Goal: Task Accomplishment & Management: Manage account settings

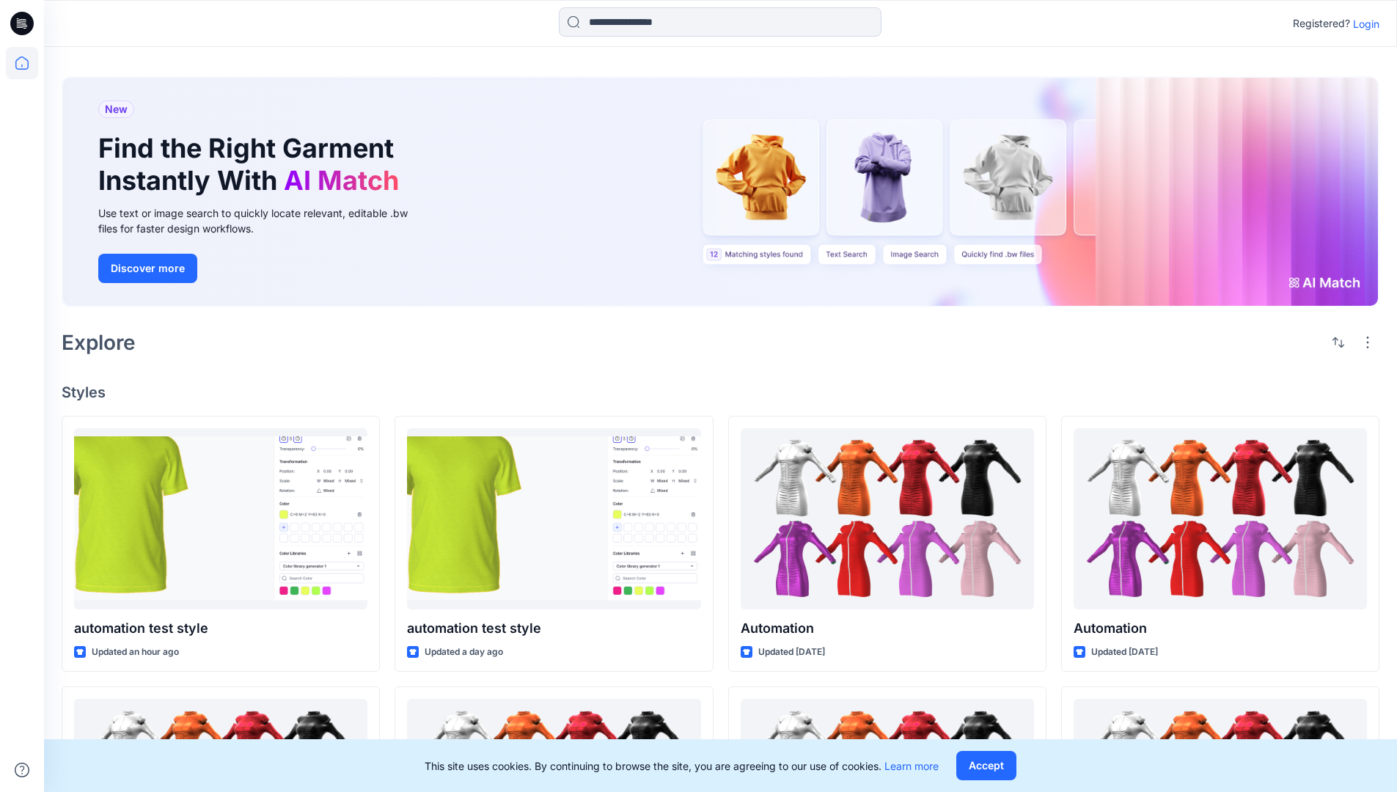
click at [1363, 23] on p "Login" at bounding box center [1366, 23] width 26 height 15
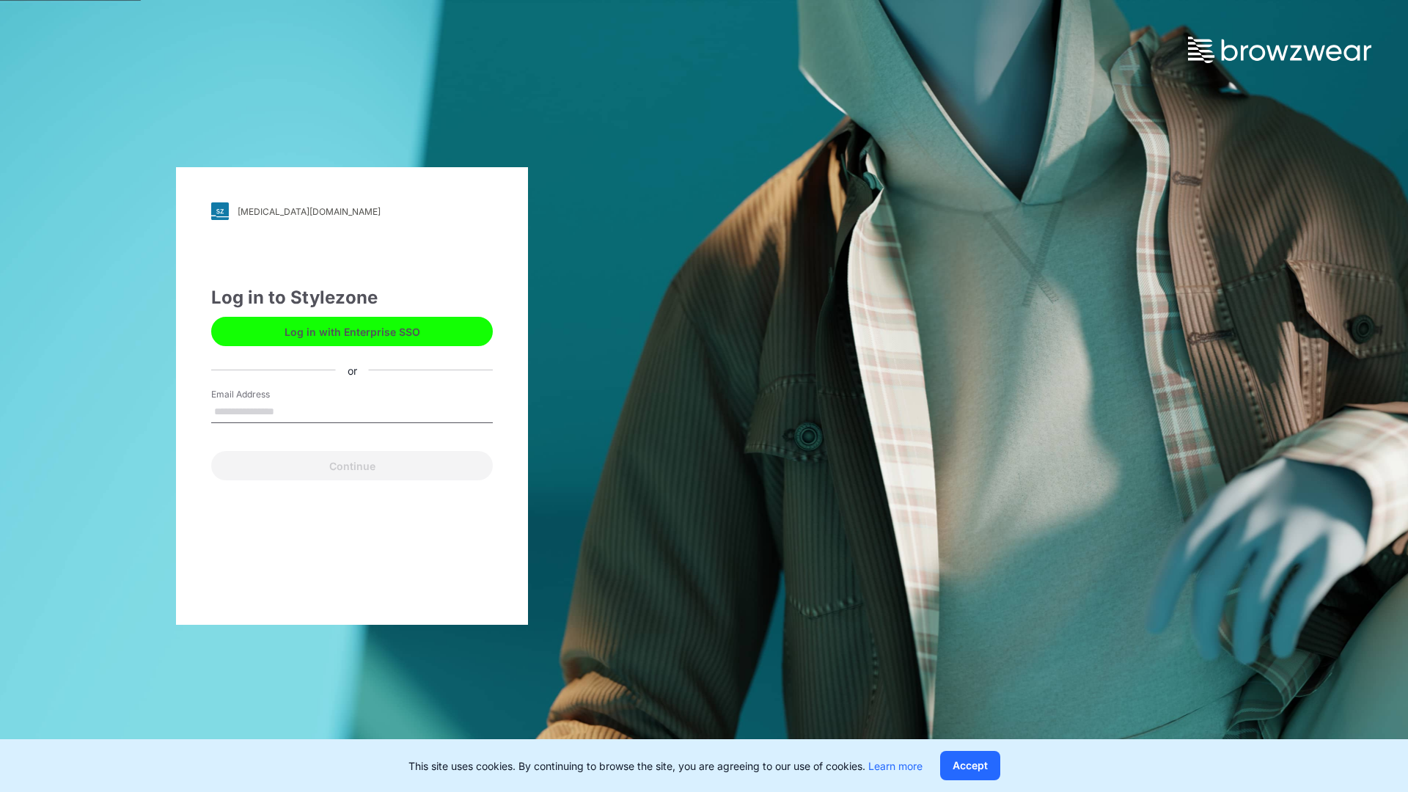
click at [290, 411] on input "Email Address" at bounding box center [352, 412] width 282 height 22
type input "**********"
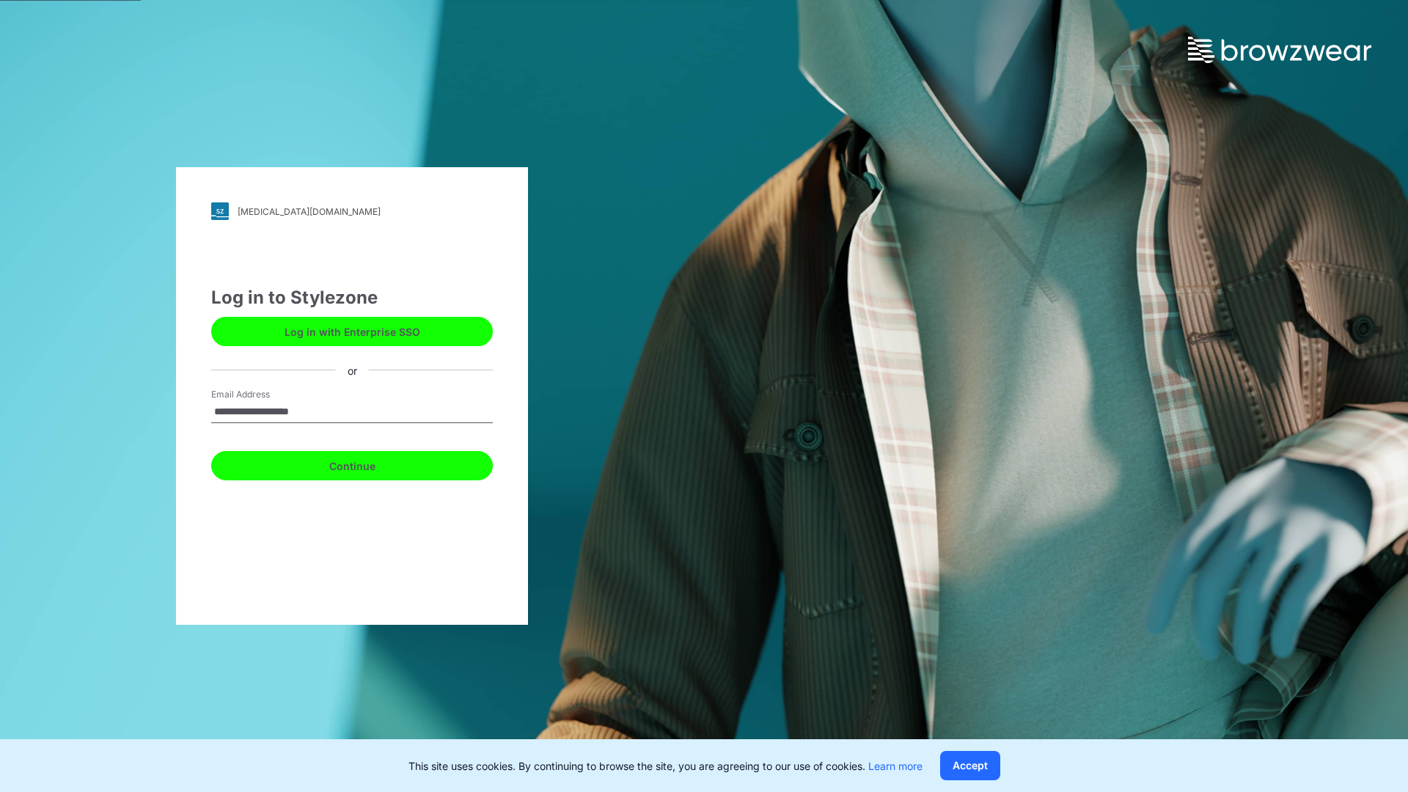
click at [368, 464] on button "Continue" at bounding box center [352, 465] width 282 height 29
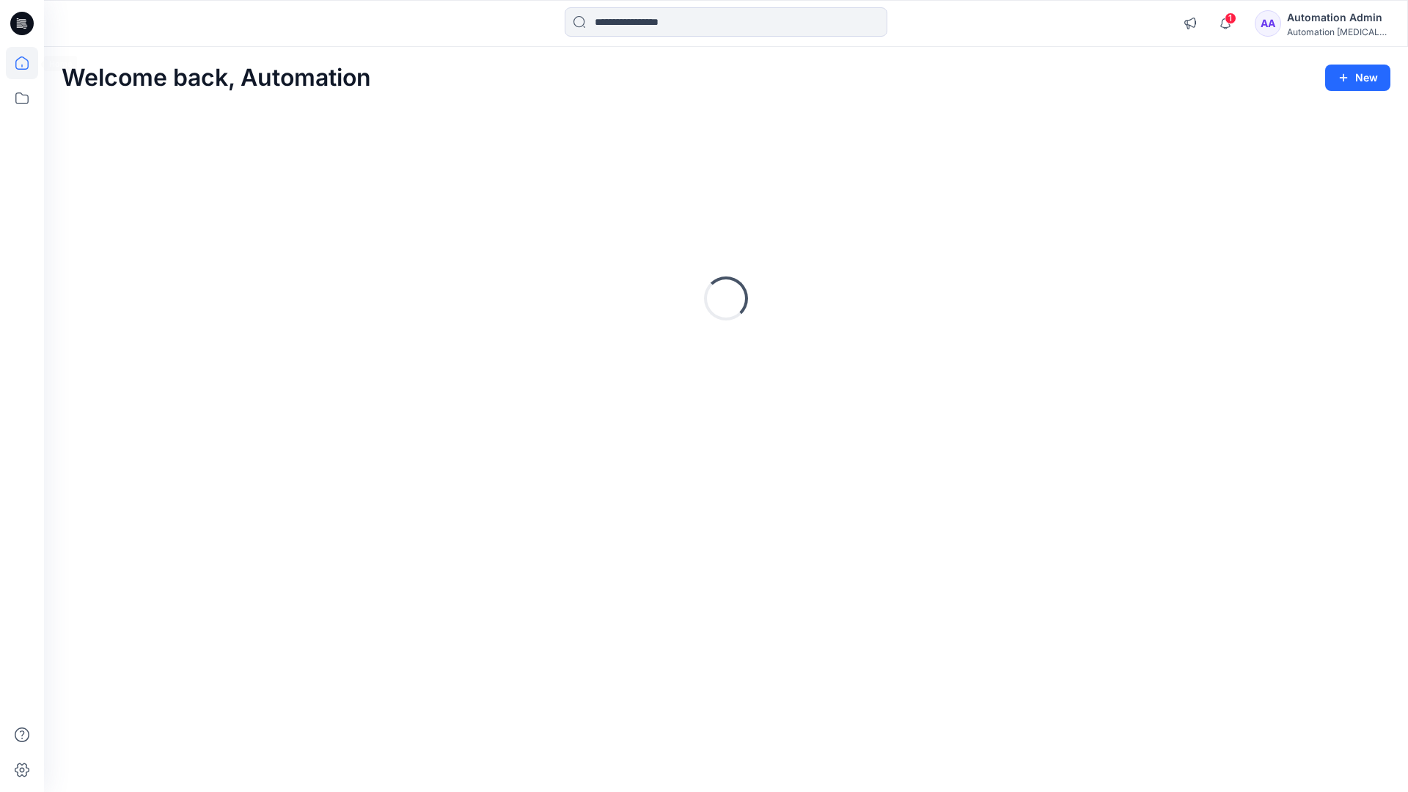
click at [28, 63] on icon at bounding box center [21, 62] width 13 height 13
click at [1305, 23] on div "Automation Admin" at bounding box center [1338, 18] width 103 height 18
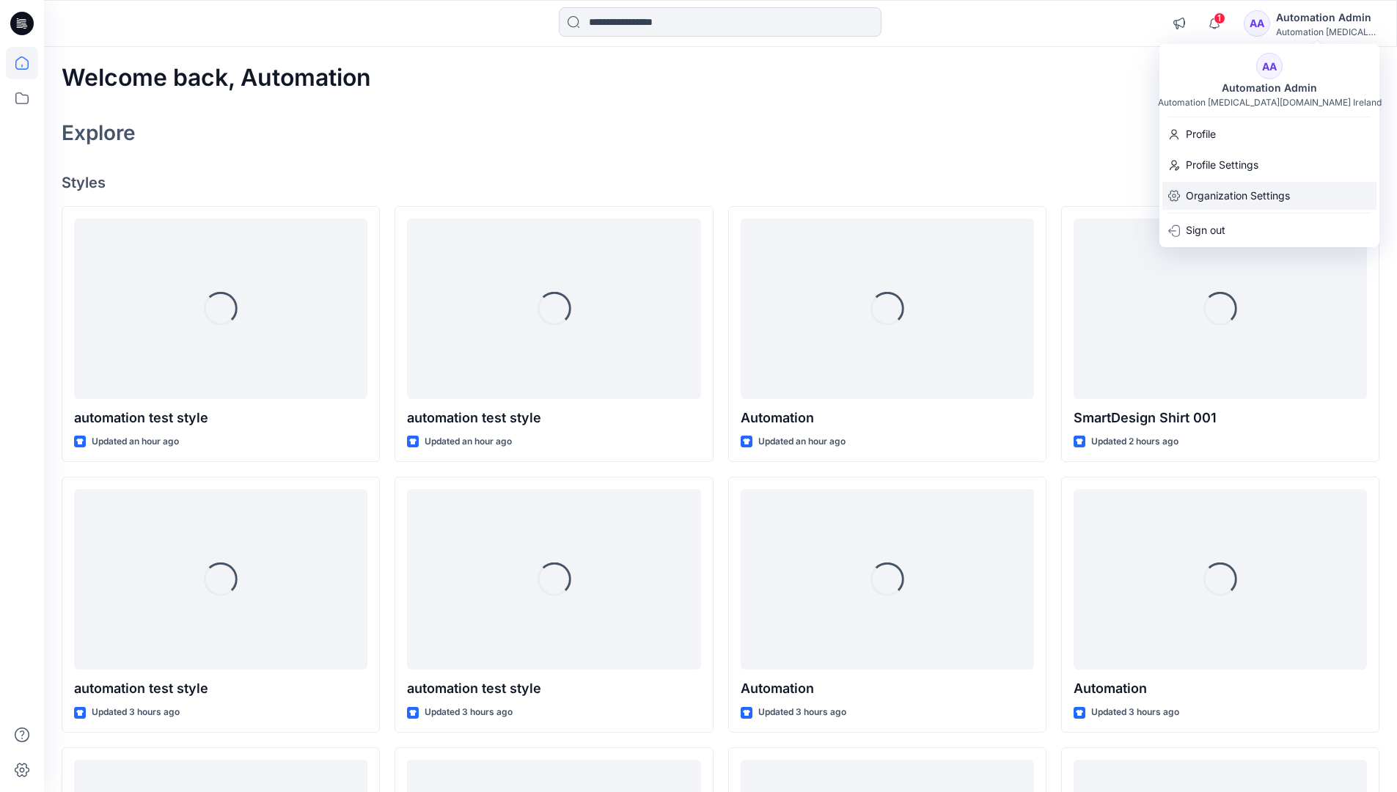
click at [1223, 194] on p "Organization Settings" at bounding box center [1238, 196] width 104 height 28
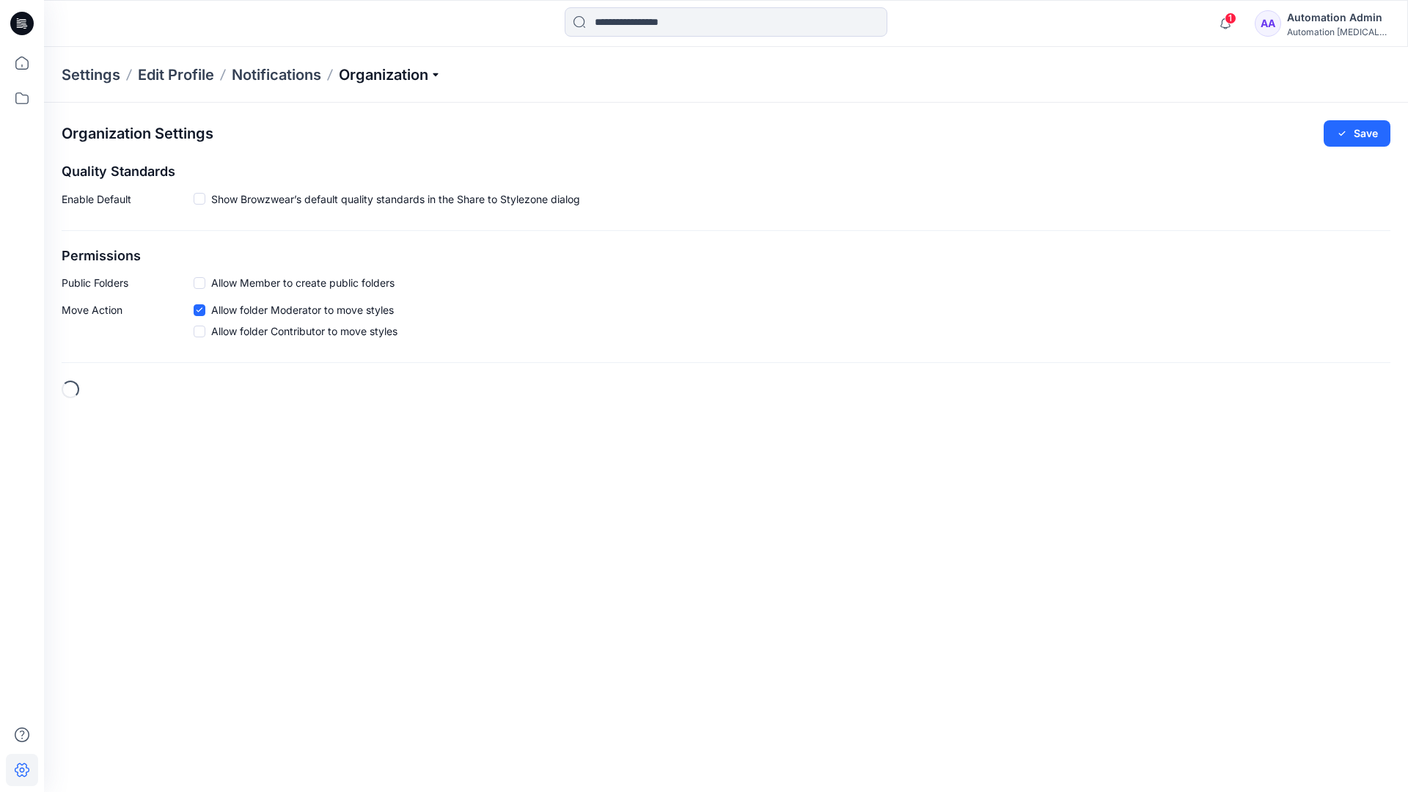
click at [439, 76] on p "Organization" at bounding box center [390, 75] width 103 height 21
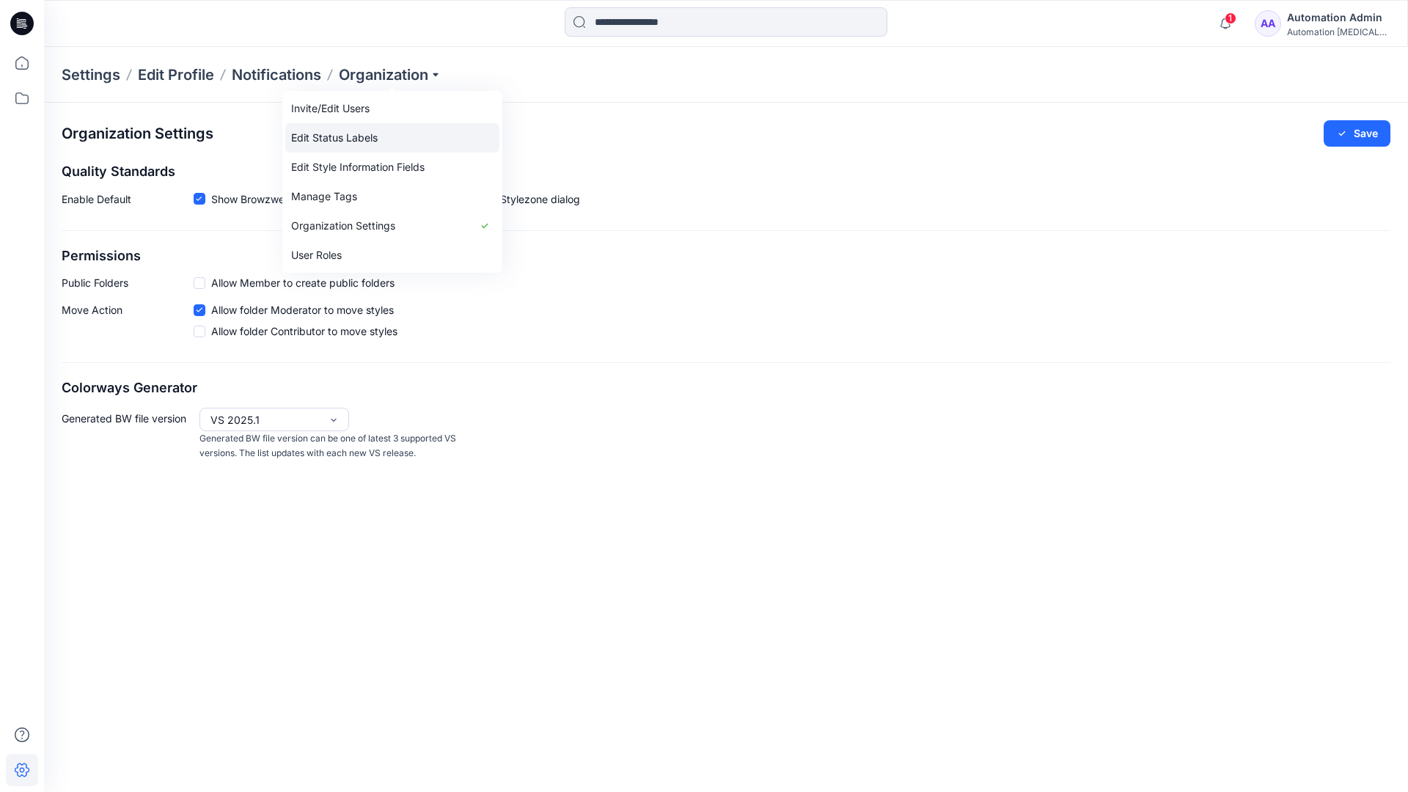
click at [360, 133] on link "Edit Status Labels" at bounding box center [392, 137] width 214 height 29
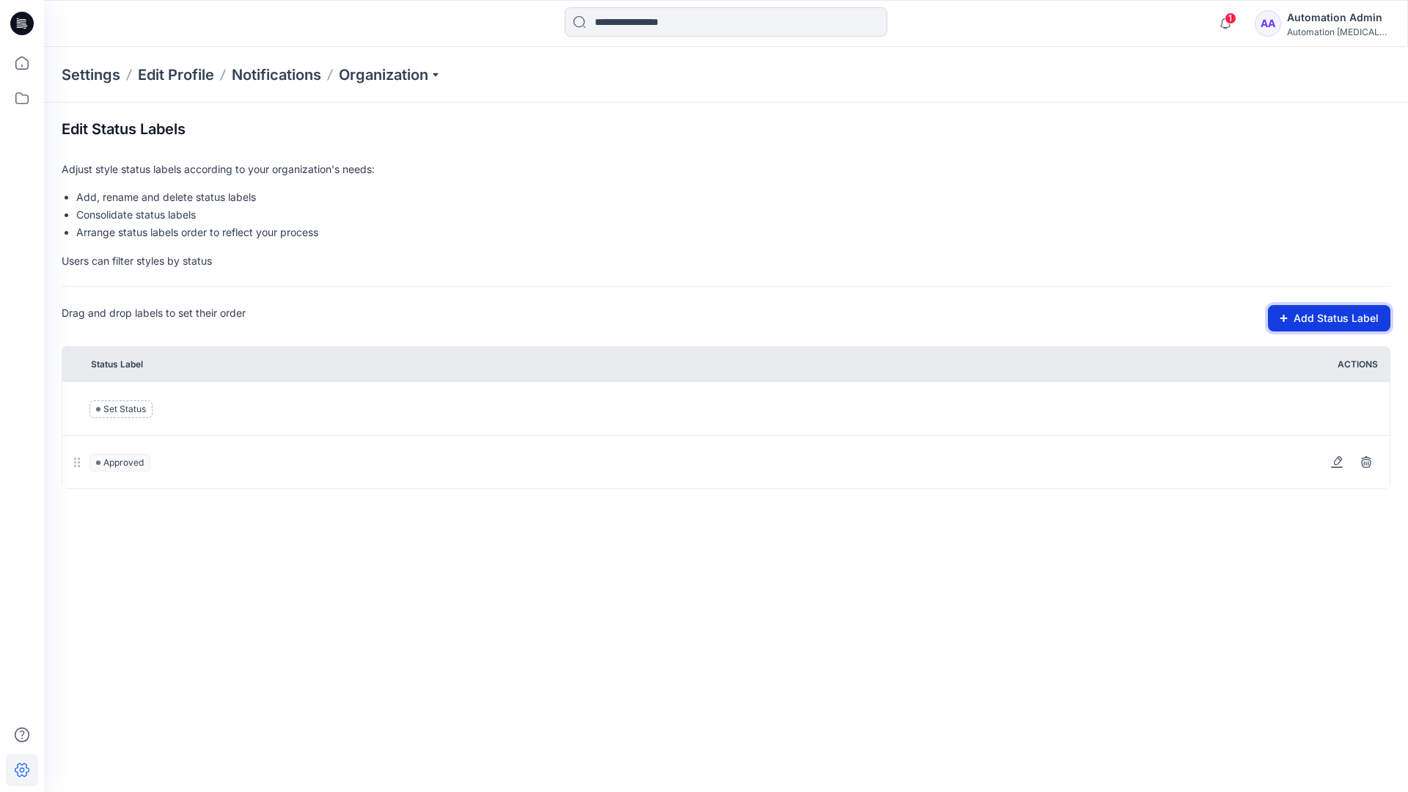
click at [1291, 323] on button "Add Status Label" at bounding box center [1329, 318] width 122 height 26
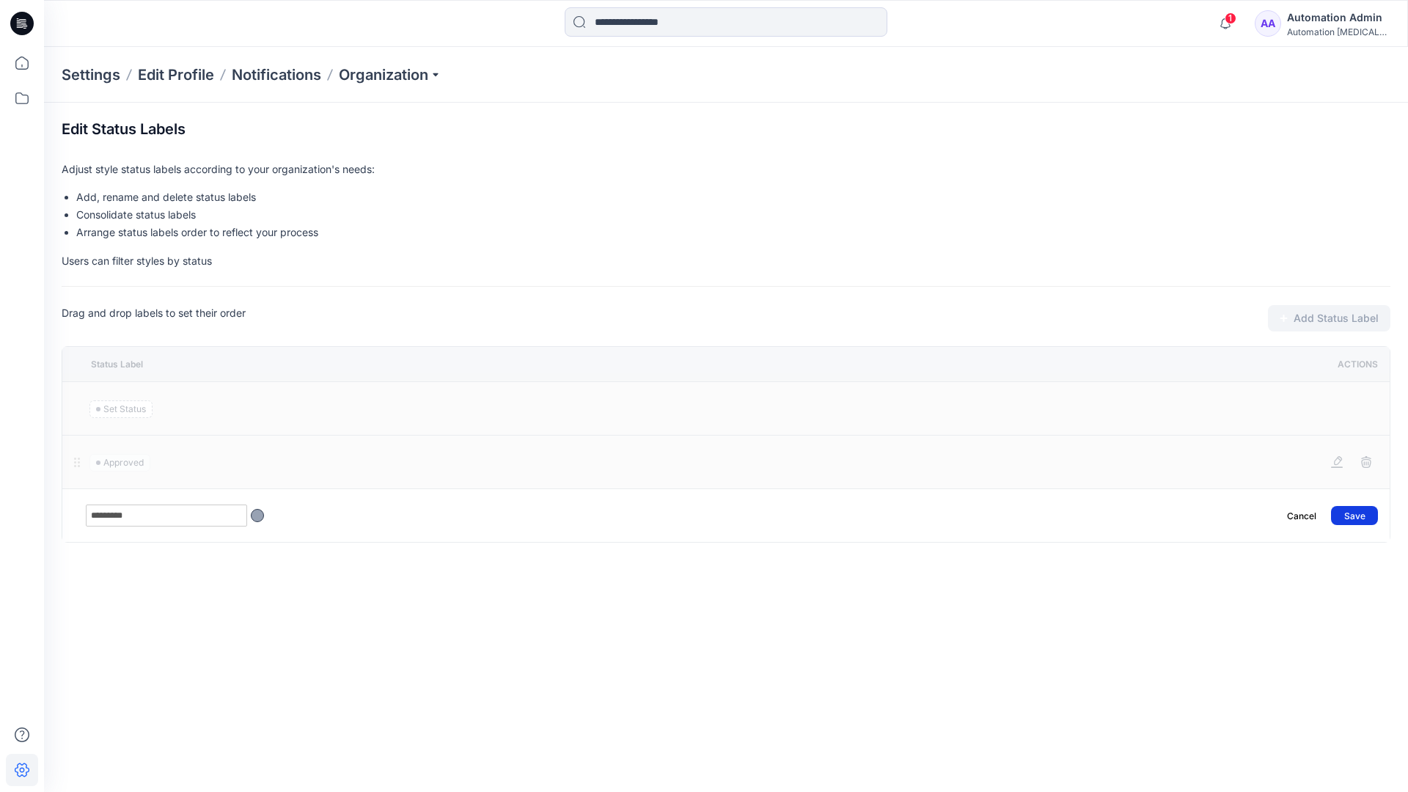
type input "*********"
click at [1363, 509] on button "Save" at bounding box center [1354, 515] width 47 height 19
click at [22, 61] on icon at bounding box center [22, 63] width 32 height 32
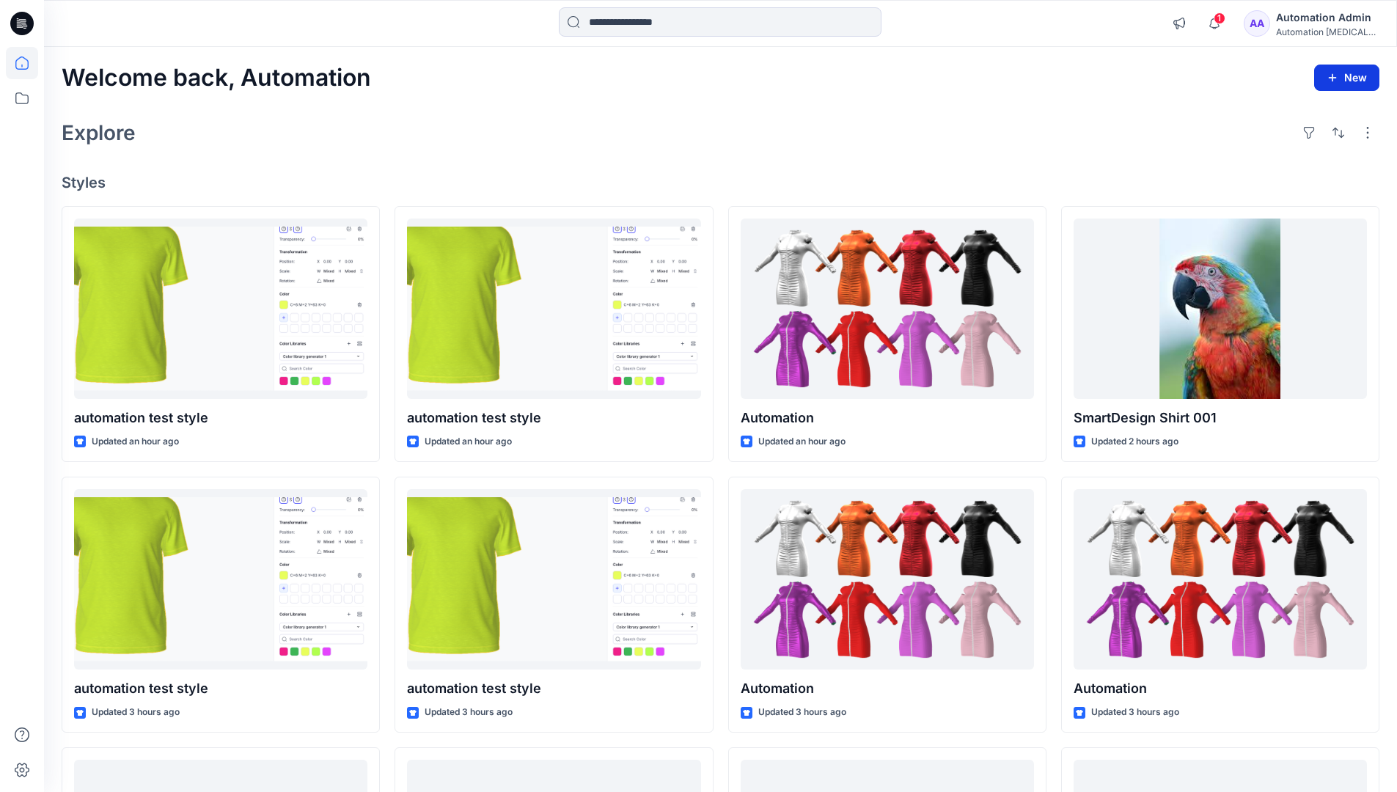
click at [1334, 70] on button "New" at bounding box center [1346, 78] width 65 height 26
click at [1300, 114] on p "New Style" at bounding box center [1301, 115] width 49 height 18
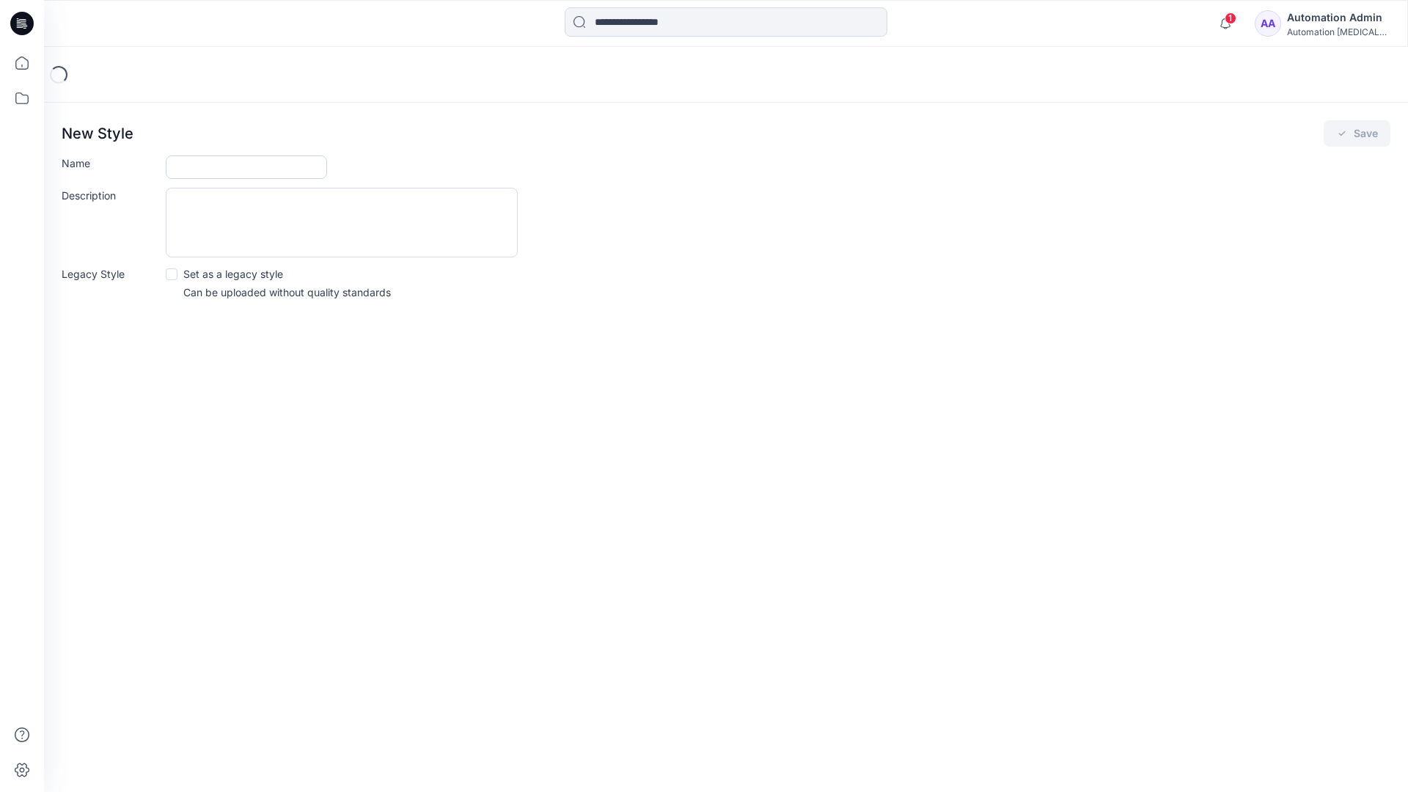
click at [199, 171] on input "Name" at bounding box center [246, 166] width 161 height 23
type input "**********"
click at [1360, 133] on button "Save" at bounding box center [1357, 133] width 67 height 26
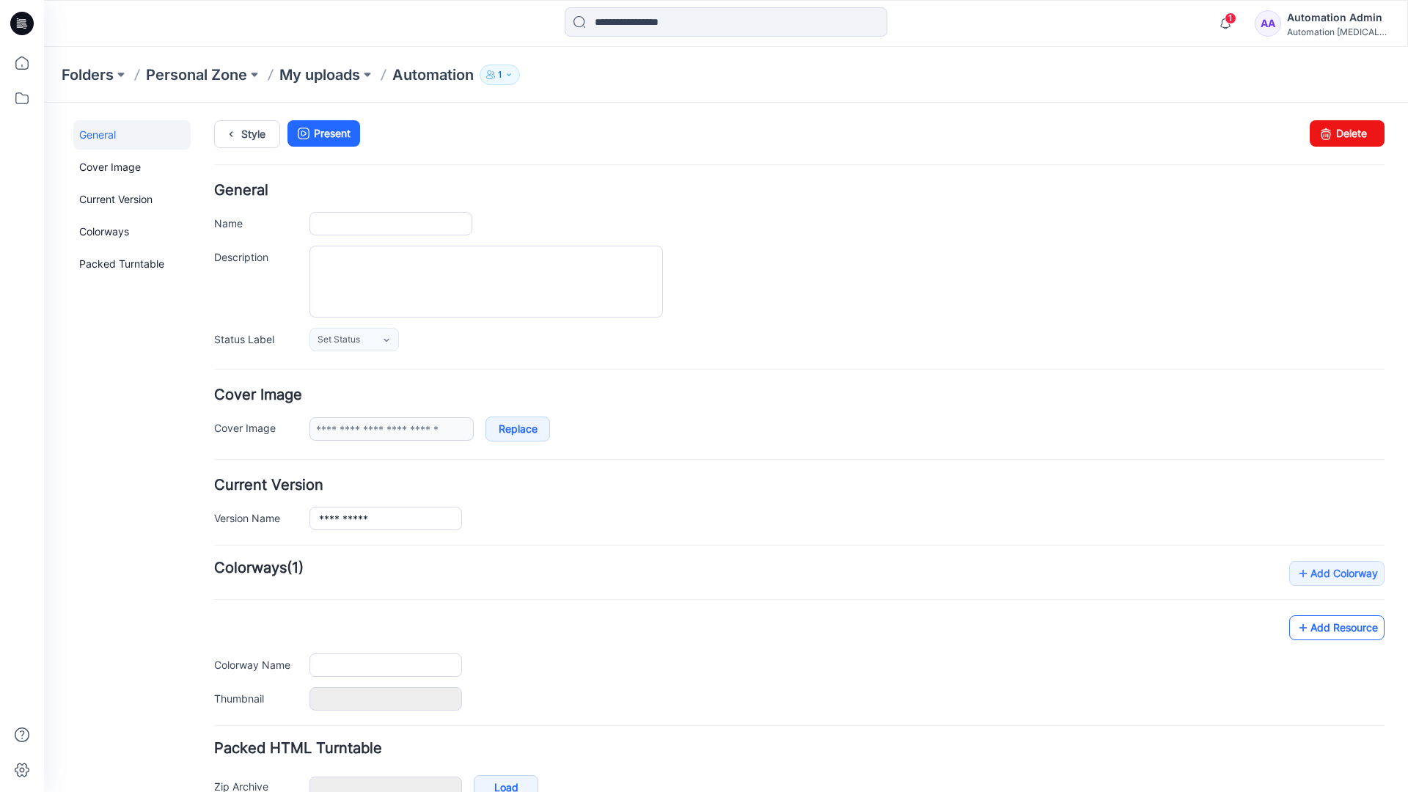
click at [1349, 631] on link "Add Resource" at bounding box center [1336, 627] width 95 height 25
type input "**********"
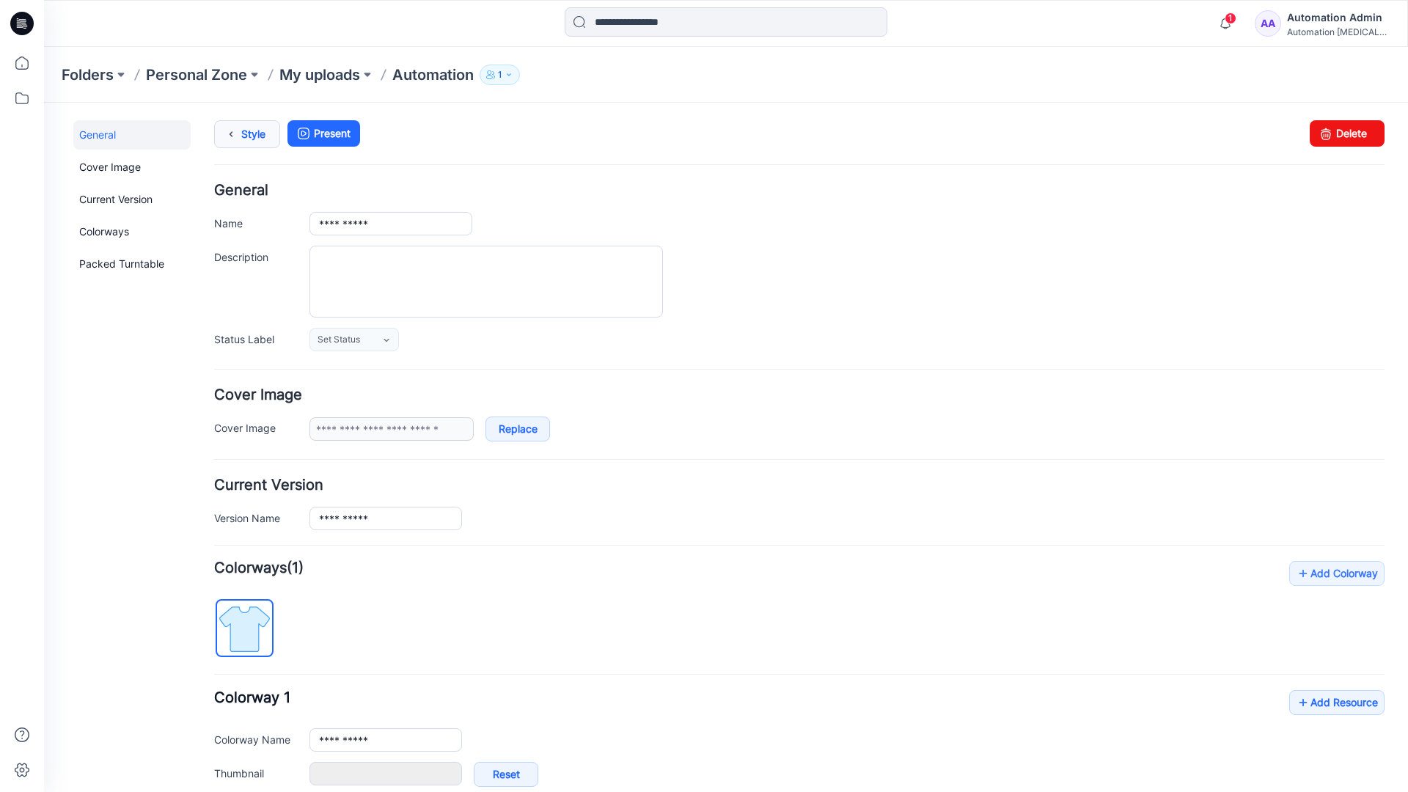
click at [249, 132] on link "Style" at bounding box center [247, 134] width 66 height 28
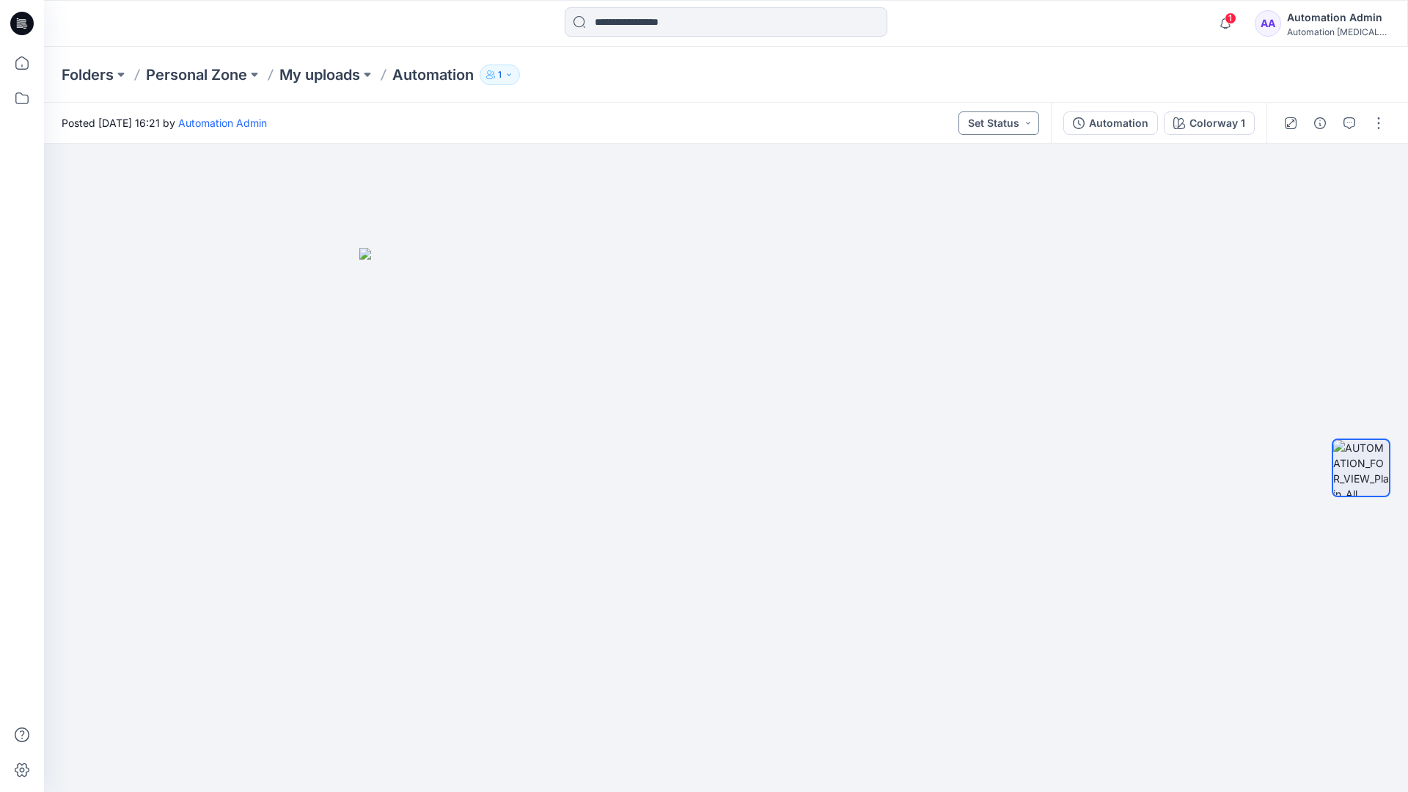
click at [1015, 122] on button "Set Status" at bounding box center [999, 122] width 81 height 23
click at [1018, 121] on button "Set Status" at bounding box center [999, 122] width 81 height 23
click at [964, 185] on p "Approved" at bounding box center [965, 191] width 48 height 19
click at [1014, 120] on button "Approved" at bounding box center [999, 122] width 79 height 23
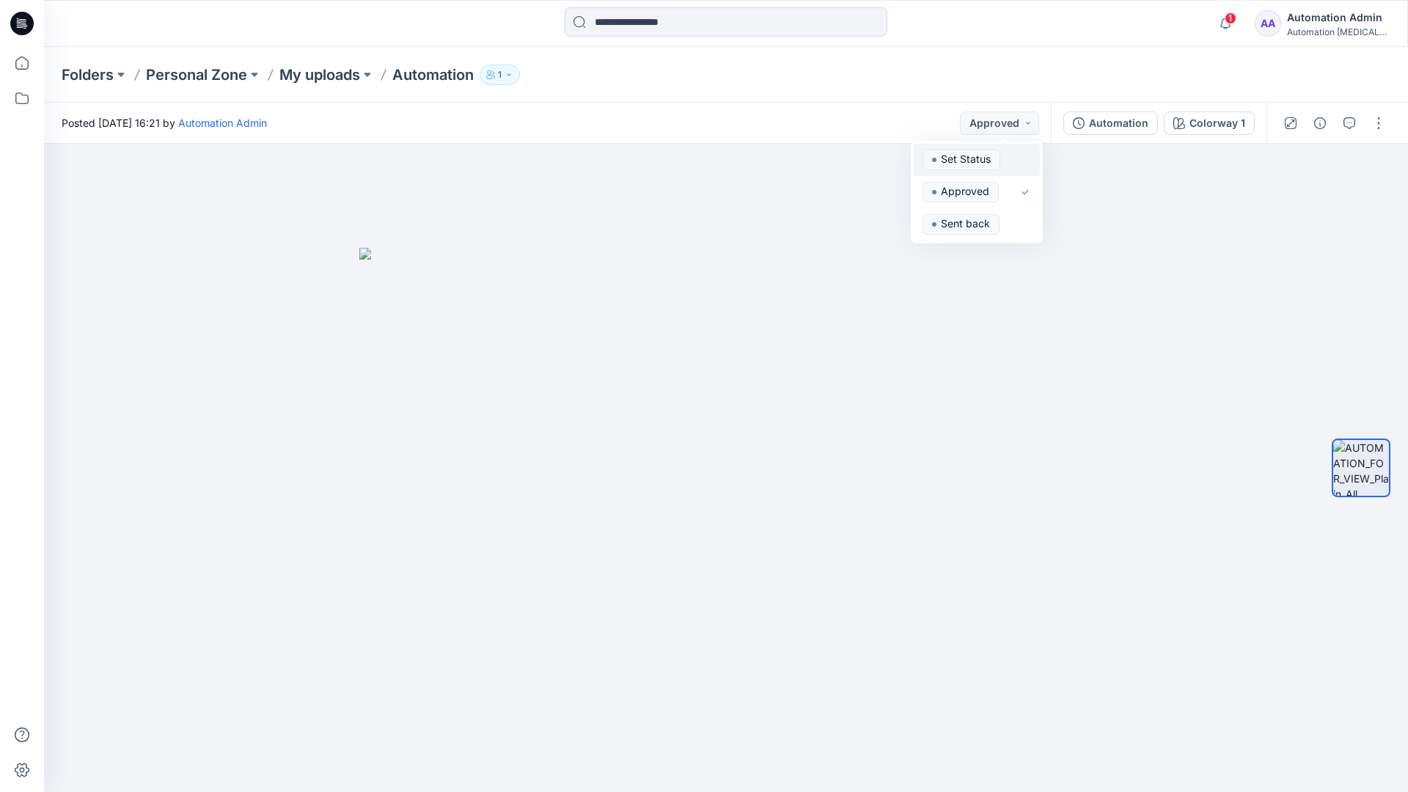
click at [997, 151] on span "Set Status" at bounding box center [962, 160] width 78 height 21
click at [1124, 128] on div "Automation" at bounding box center [1118, 123] width 59 height 16
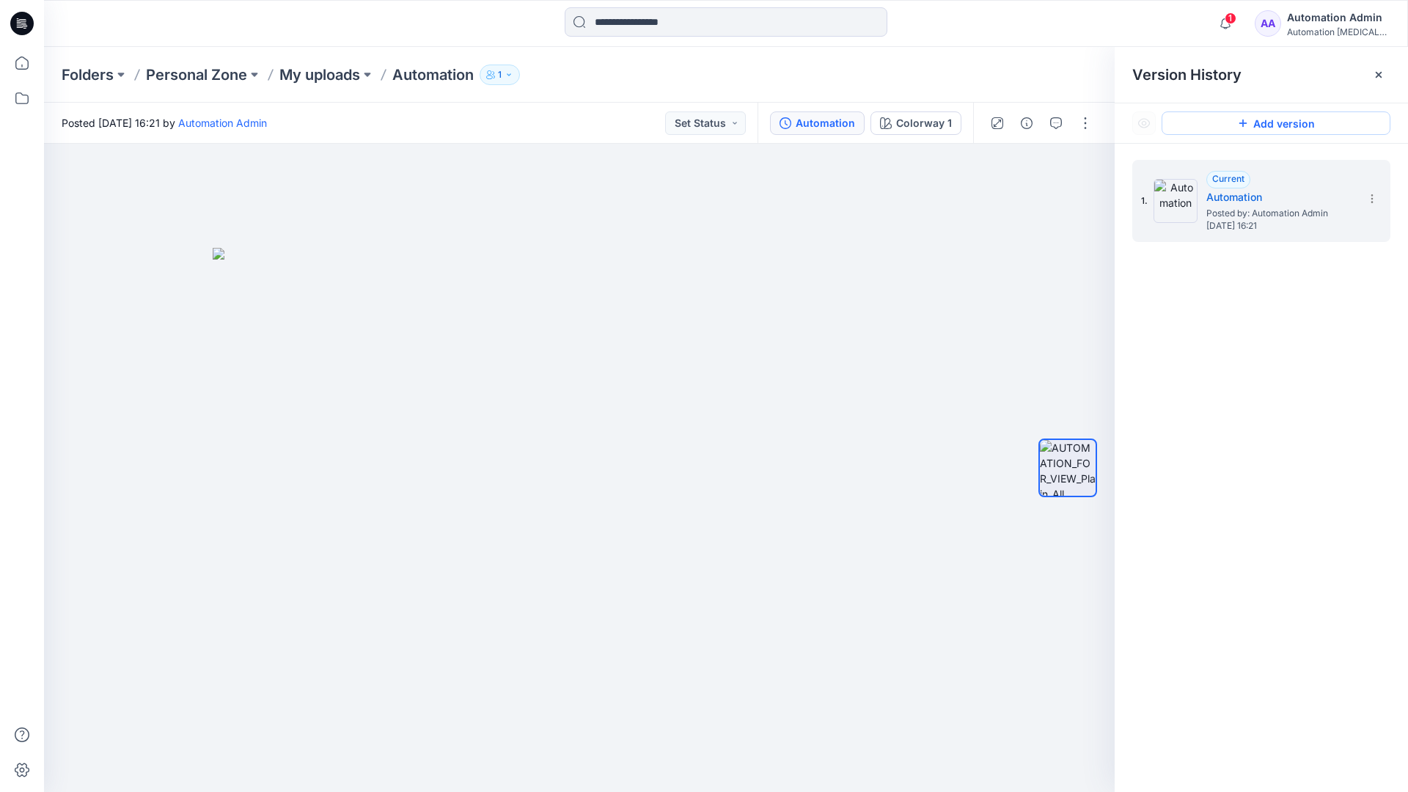
click at [1261, 124] on button "Add version" at bounding box center [1276, 122] width 229 height 23
click at [1369, 200] on icon at bounding box center [1372, 199] width 12 height 12
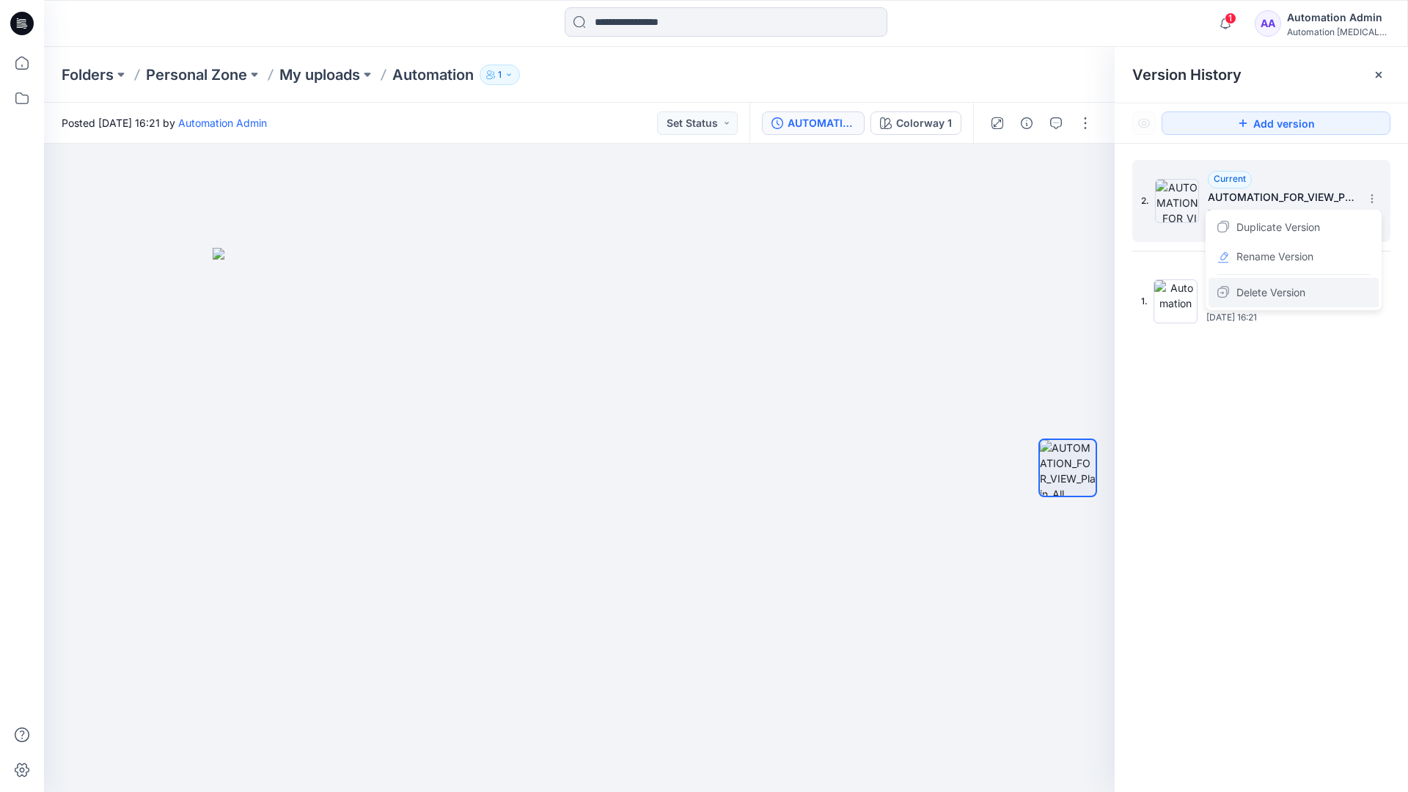
click at [1286, 290] on span "Delete Version" at bounding box center [1271, 293] width 69 height 18
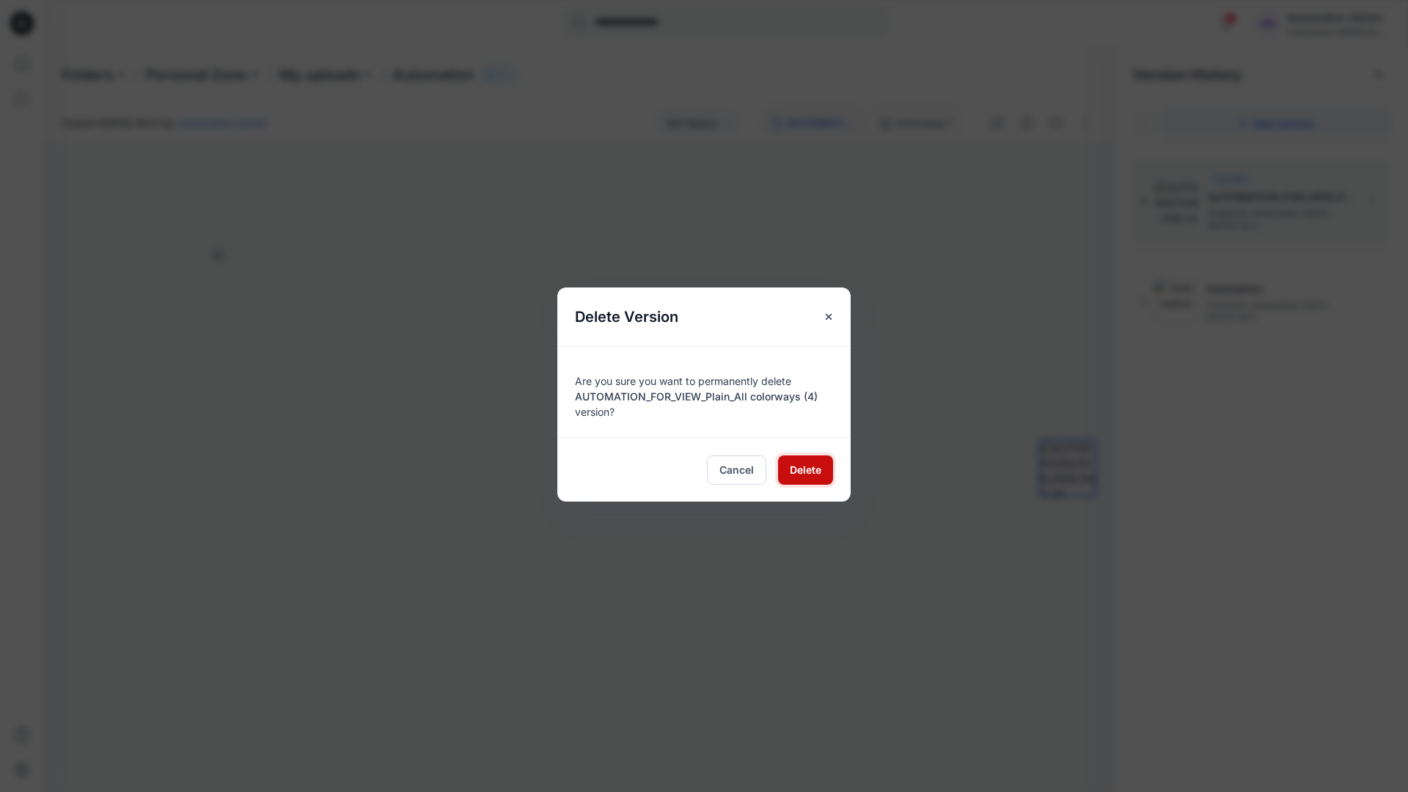
click at [805, 468] on span "Delete" at bounding box center [806, 469] width 32 height 15
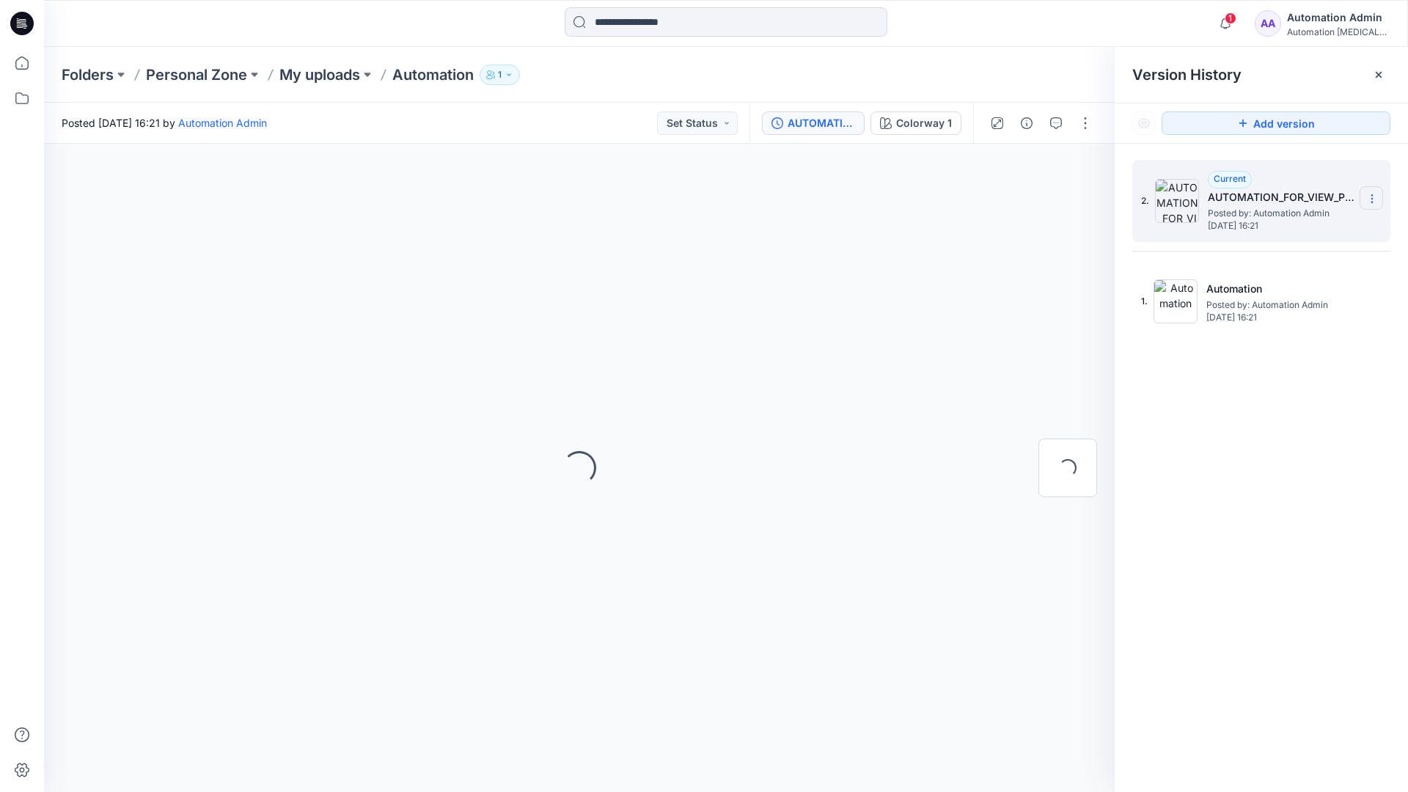
click at [1369, 199] on icon at bounding box center [1372, 199] width 12 height 12
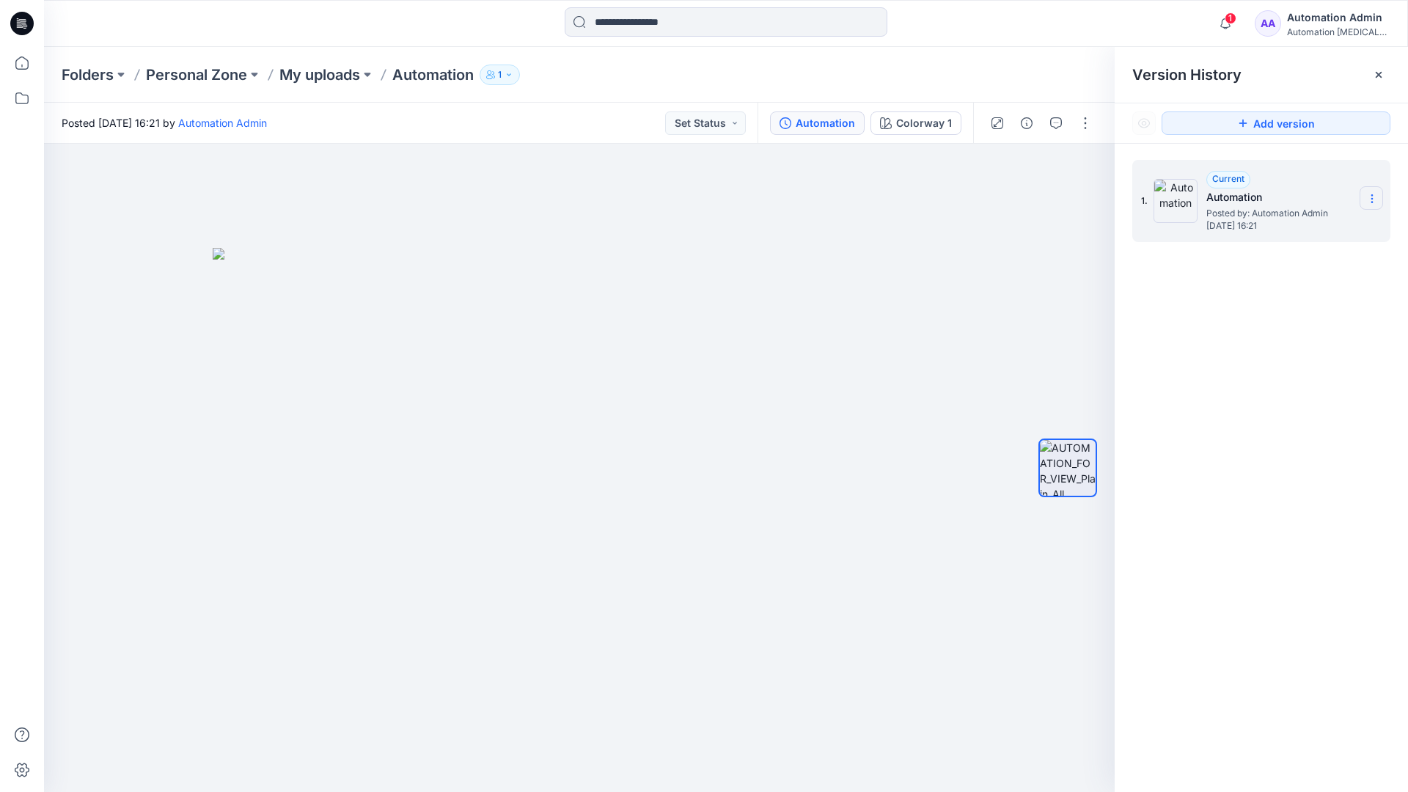
click at [1369, 199] on icon at bounding box center [1372, 199] width 12 height 12
click at [1085, 118] on button "button" at bounding box center [1085, 122] width 23 height 23
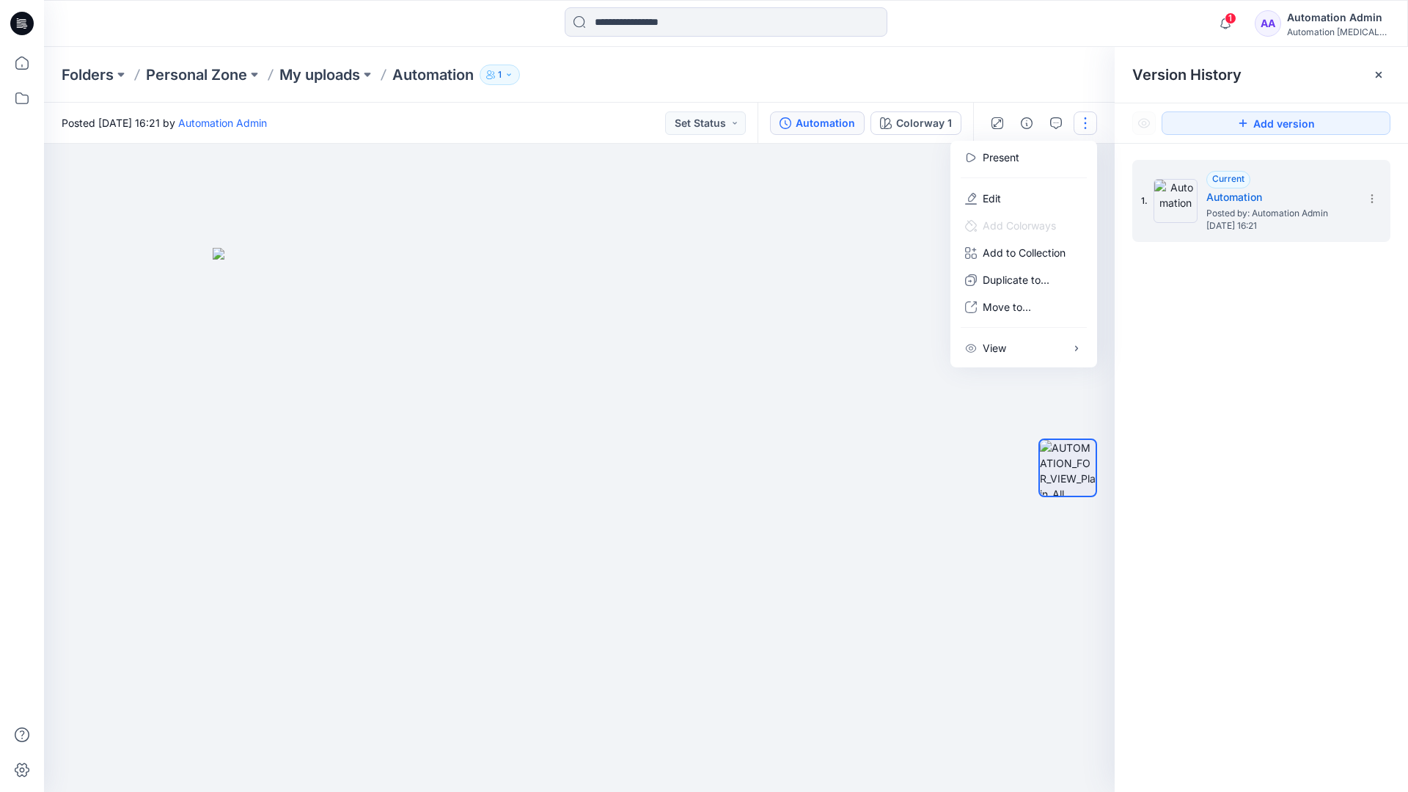
click at [1085, 123] on button "button" at bounding box center [1085, 122] width 23 height 23
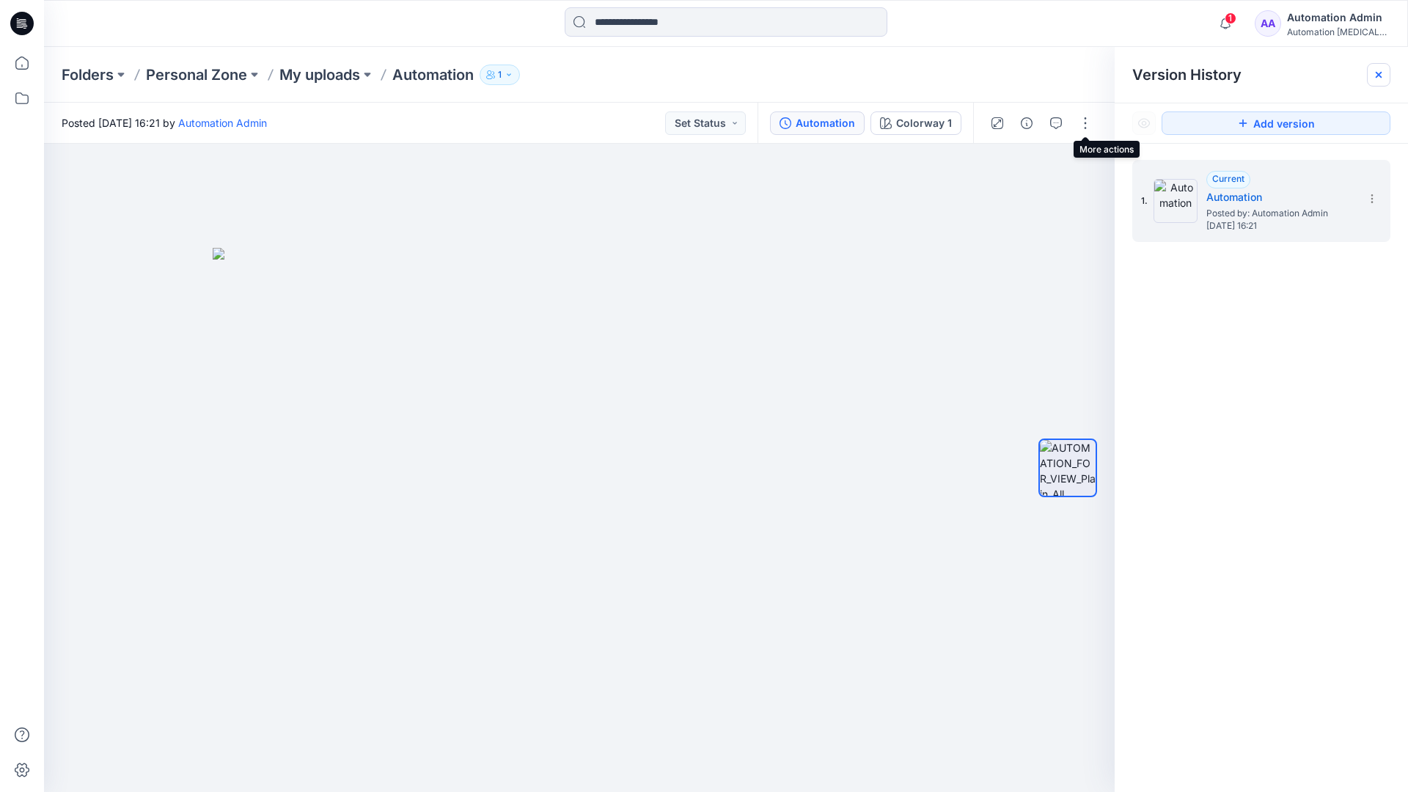
click at [1382, 77] on icon at bounding box center [1379, 75] width 6 height 6
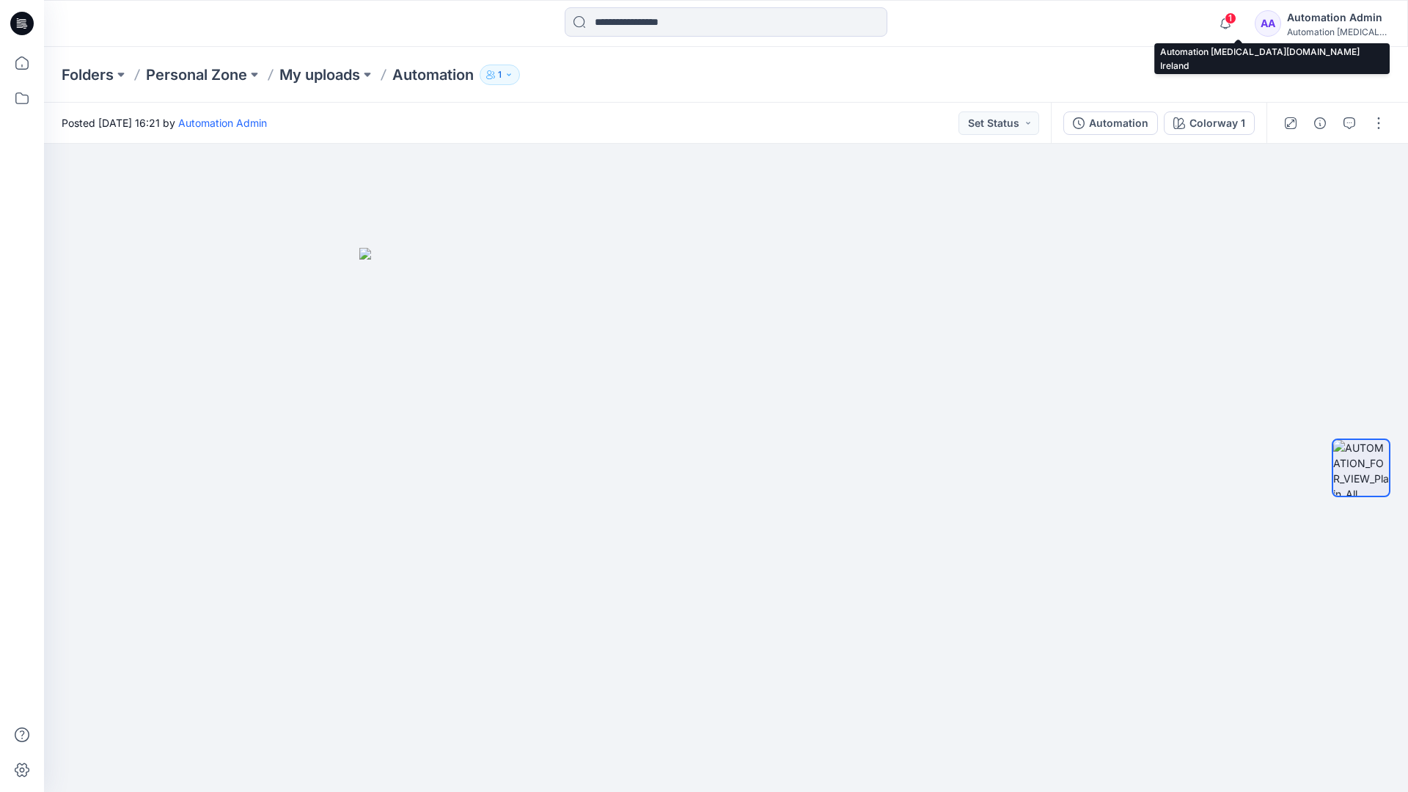
click at [1322, 28] on div "Automation [MEDICAL_DATA]..." at bounding box center [1338, 31] width 103 height 11
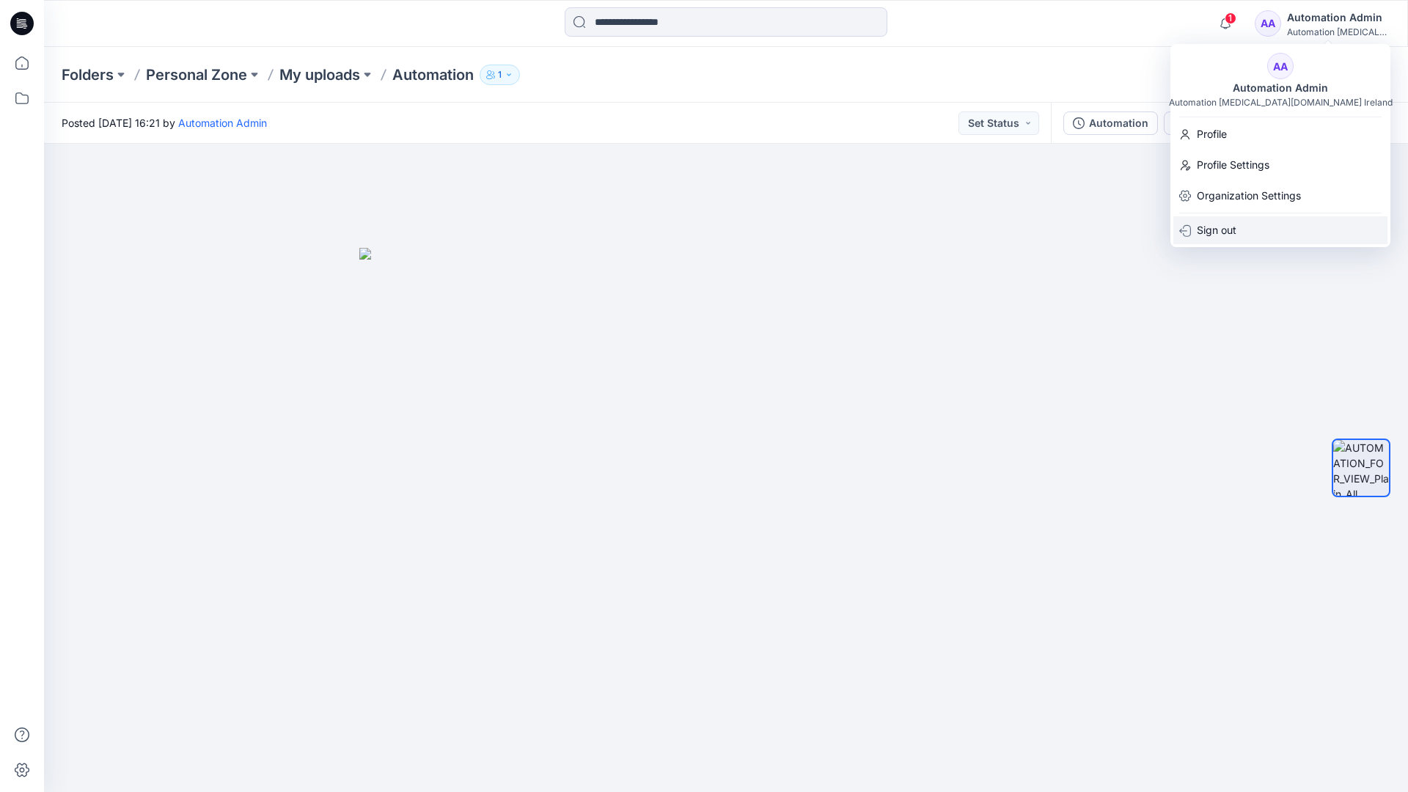
click at [1236, 229] on p "Sign out" at bounding box center [1217, 230] width 40 height 28
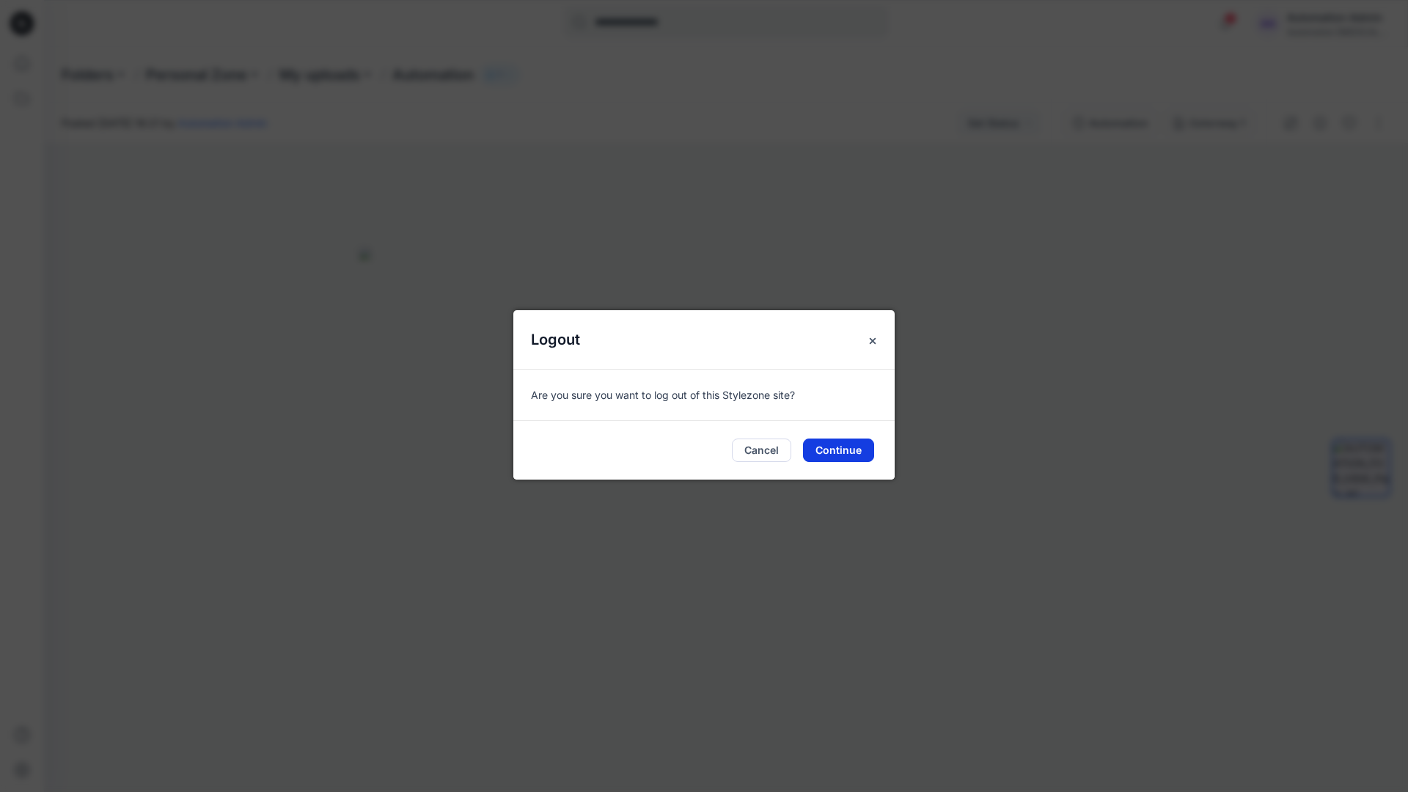
click at [841, 446] on button "Continue" at bounding box center [838, 450] width 71 height 23
